Goal: Find specific page/section: Find specific page/section

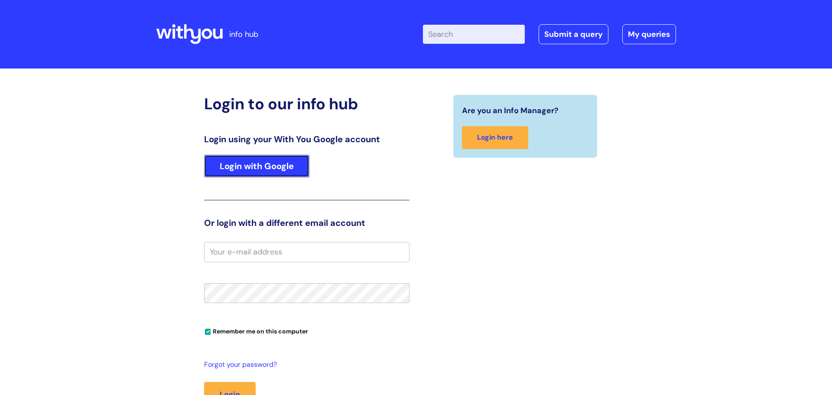
click at [288, 163] on link "Login with Google" at bounding box center [256, 166] width 105 height 23
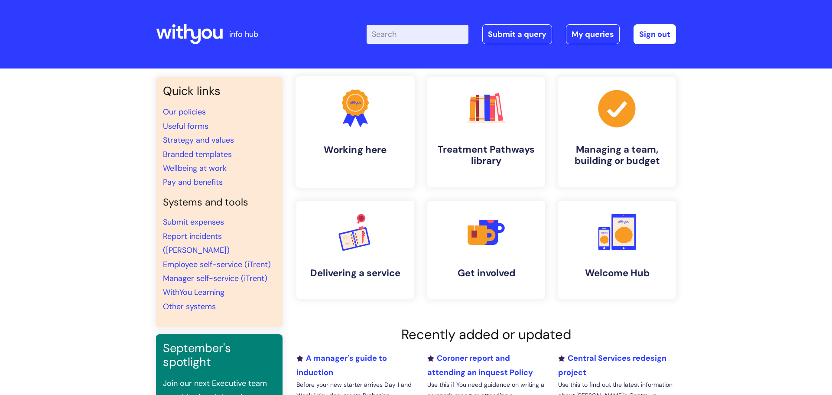
click at [347, 126] on icon ".cls-1{fill:#f89b22;}.cls-1,.cls-2,.cls-3{stroke-width:0px;}.cls-2{fill:#2d3cff…" at bounding box center [355, 108] width 43 height 43
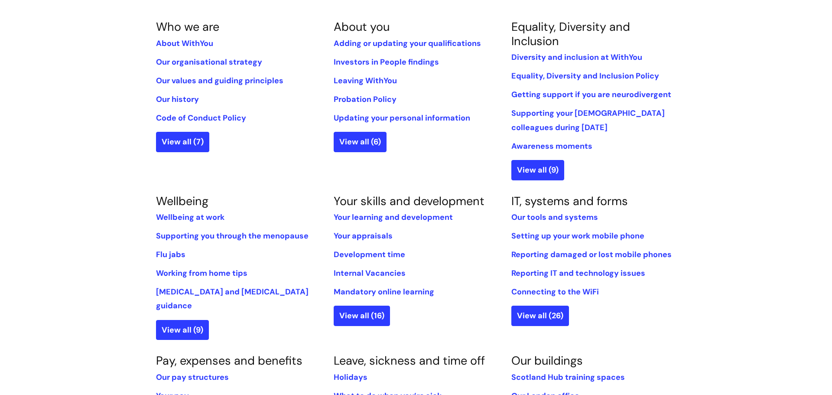
scroll to position [199, 0]
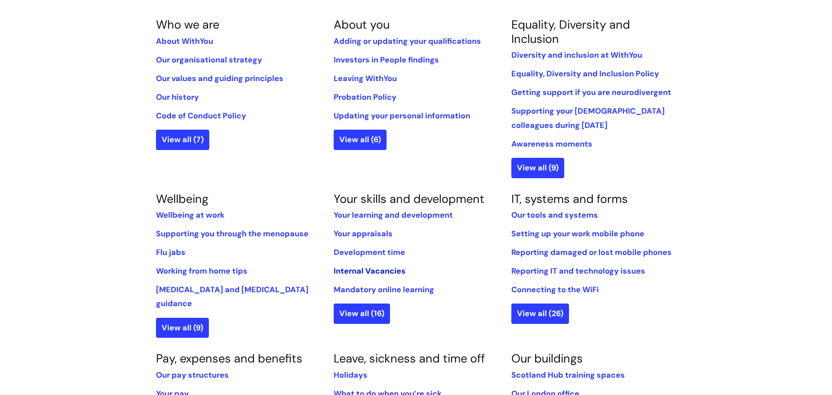
click at [378, 272] on link "Internal Vacancies" at bounding box center [370, 271] width 72 height 10
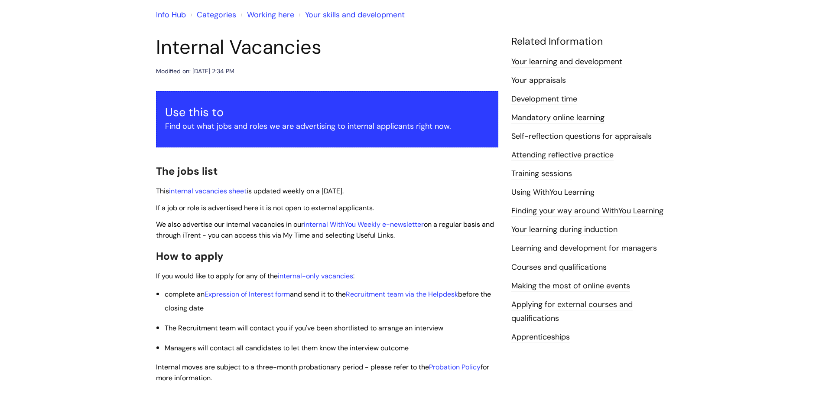
scroll to position [73, 0]
click at [332, 278] on link "internal-only vacancies" at bounding box center [315, 275] width 75 height 9
